Goal: Information Seeking & Learning: Learn about a topic

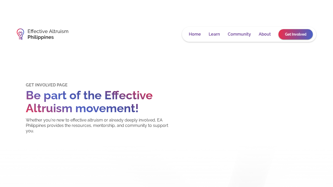
click at [300, 36] on link "Get Involved" at bounding box center [296, 34] width 34 height 10
click at [293, 35] on link "Get Involved" at bounding box center [296, 34] width 34 height 10
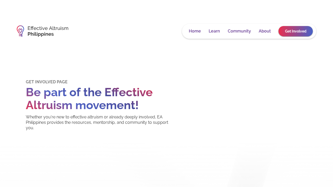
click at [293, 31] on link "Get Involved" at bounding box center [296, 31] width 34 height 10
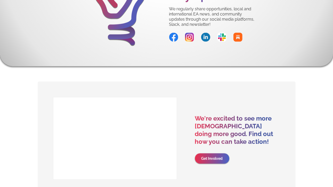
scroll to position [1128, 0]
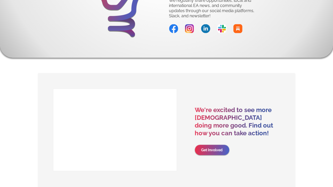
click at [221, 148] on link "Get Involved" at bounding box center [212, 150] width 34 height 10
